Goal: Information Seeking & Learning: Learn about a topic

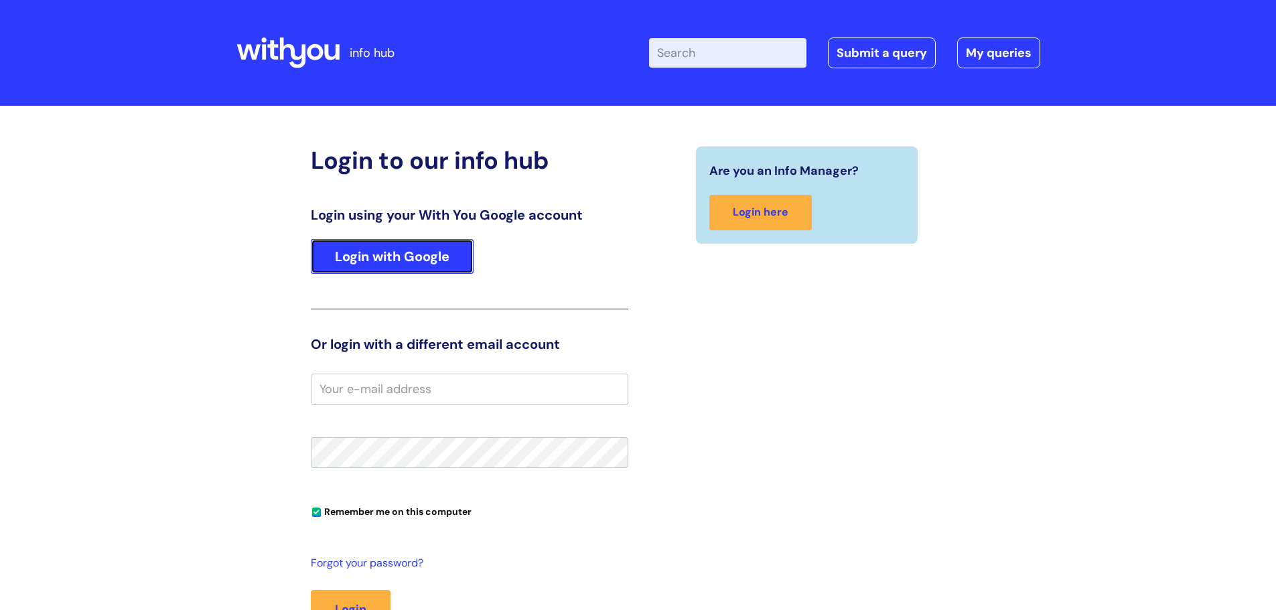
click at [437, 250] on link "Login with Google" at bounding box center [392, 256] width 163 height 35
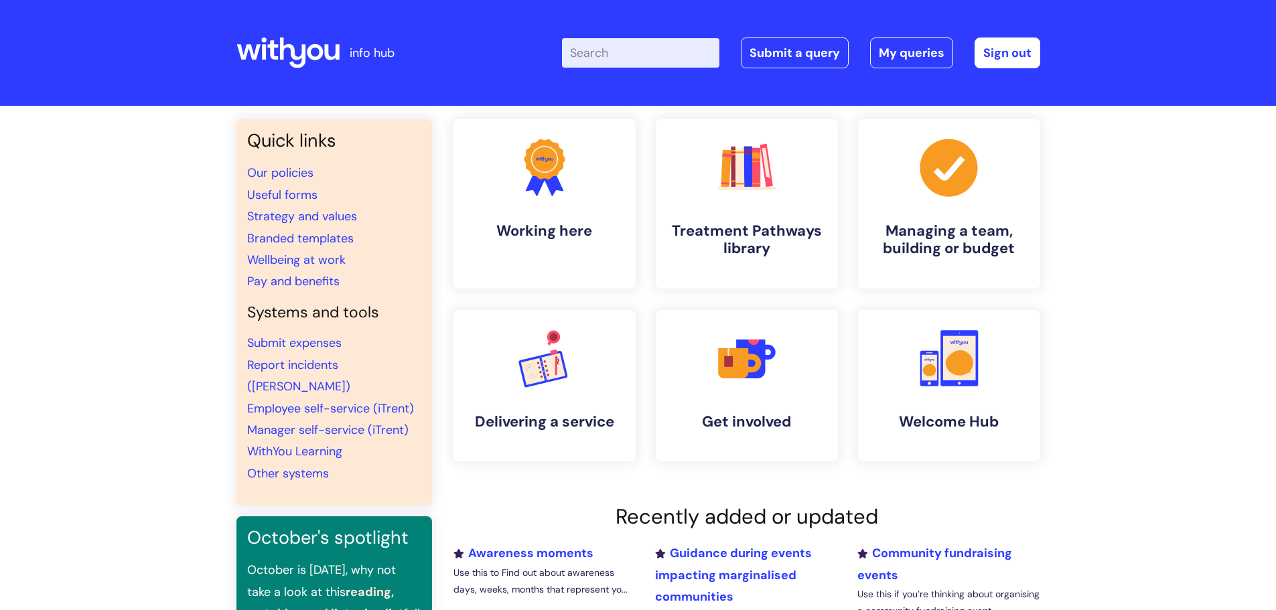
click at [667, 58] on input "Enter your search term here..." at bounding box center [640, 52] width 157 height 29
type input "secondment"
click button "Search" at bounding box center [0, 0] width 0 height 0
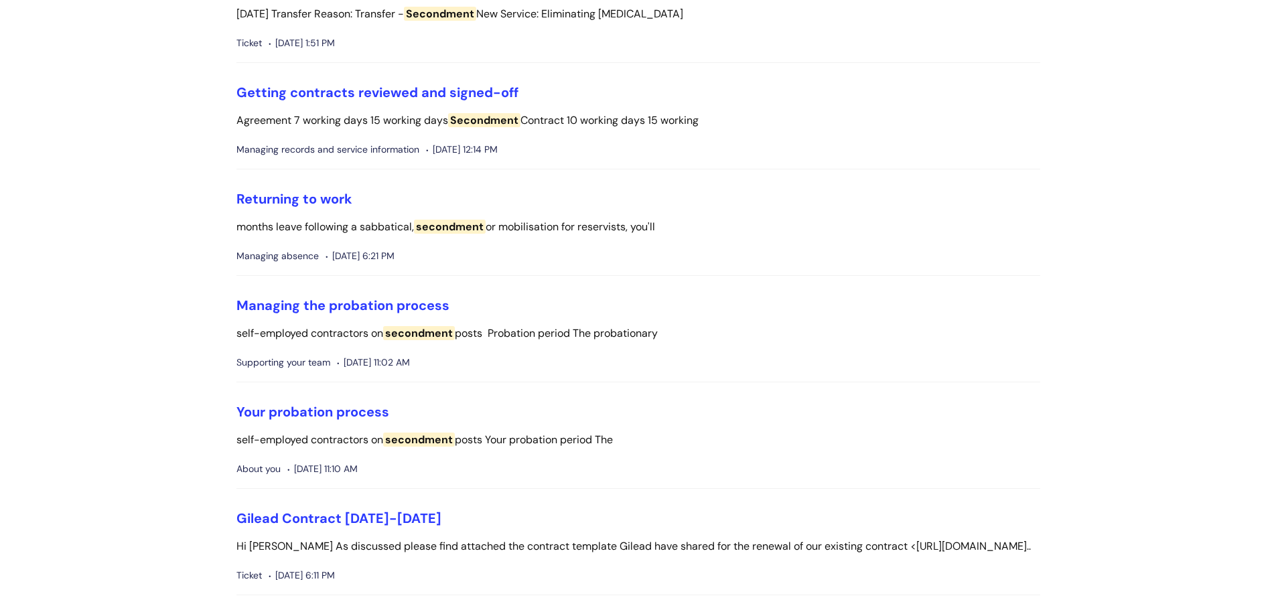
scroll to position [1675, 0]
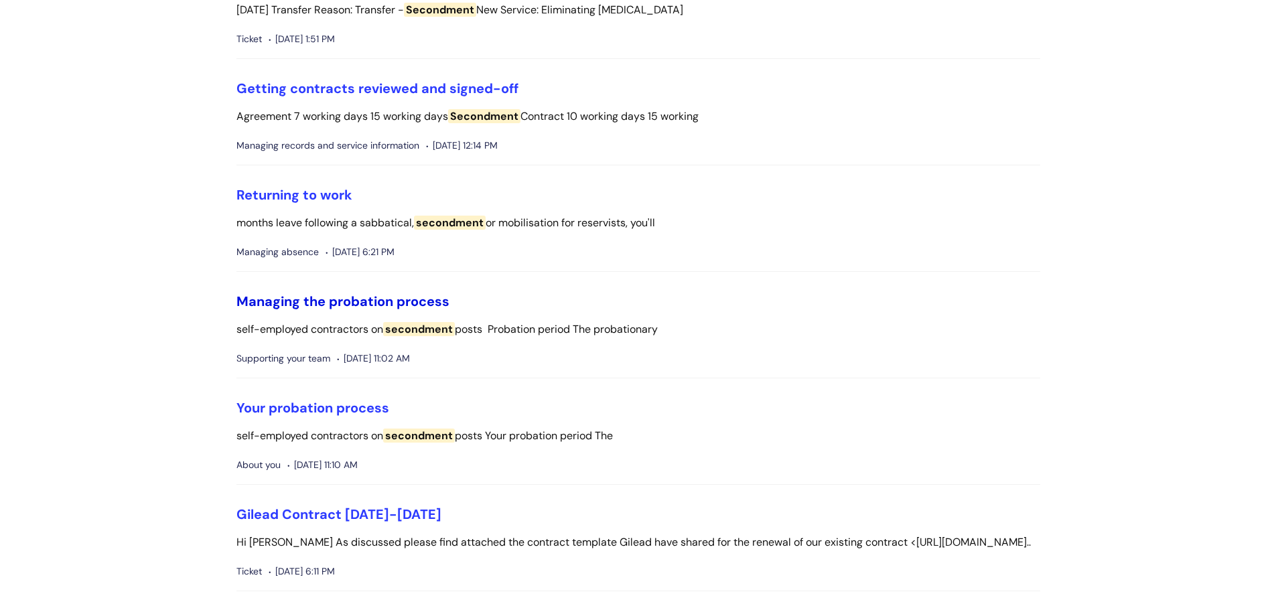
click at [430, 293] on link "Managing the probation process" at bounding box center [342, 301] width 213 height 17
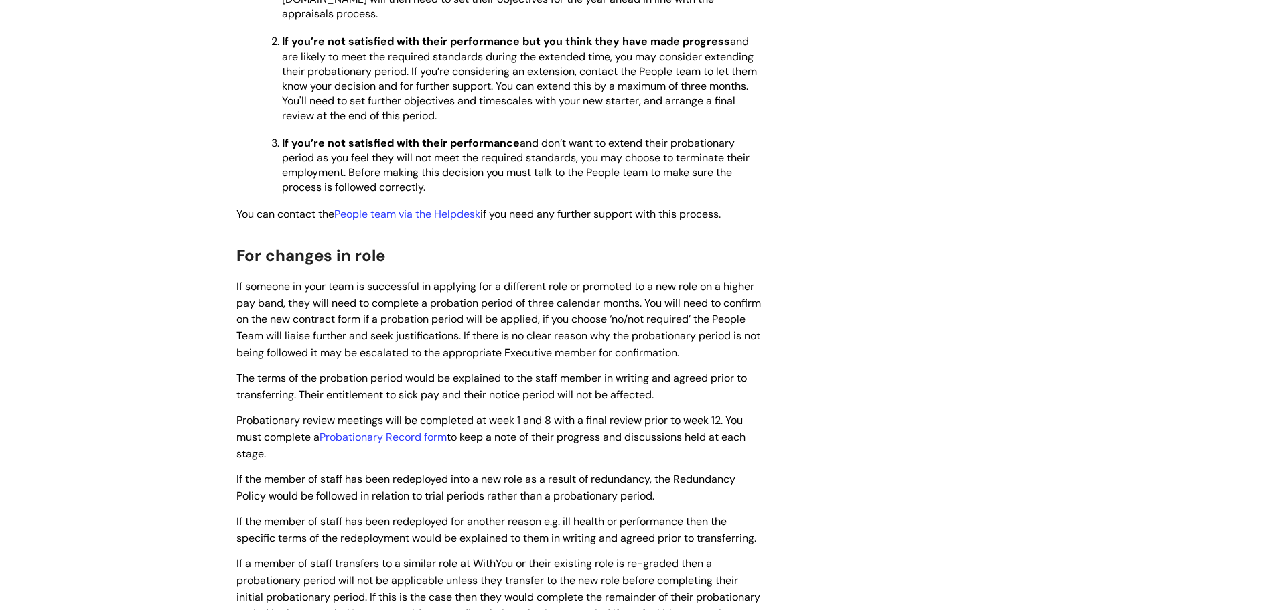
scroll to position [1541, 0]
